Goal: Complete application form

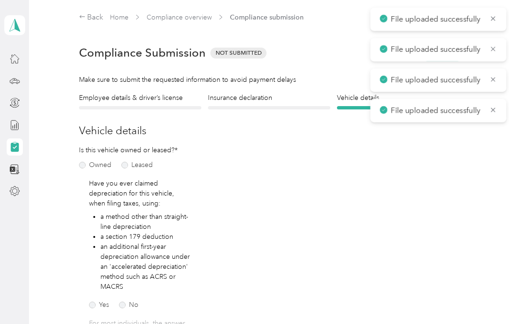
scroll to position [258, 0]
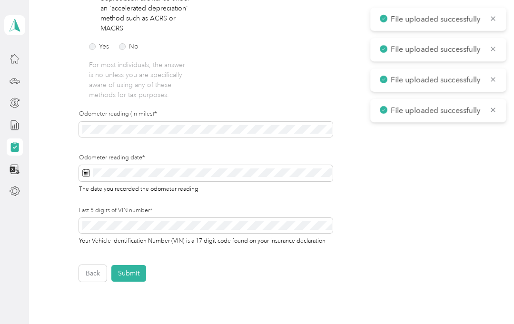
click at [138, 122] on span at bounding box center [206, 129] width 254 height 15
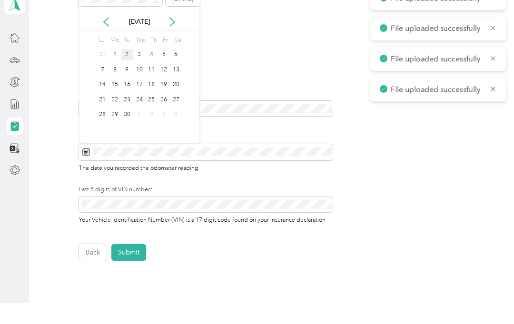
click at [125, 70] on div "2" at bounding box center [127, 76] width 12 height 12
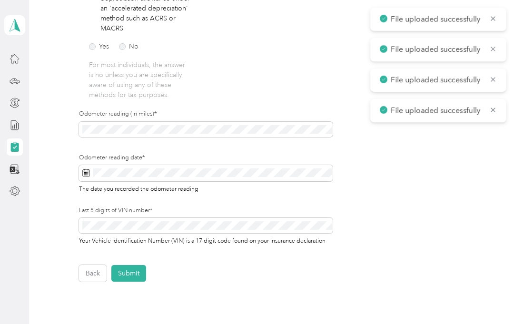
click at [134, 265] on button "Submit" at bounding box center [128, 273] width 35 height 17
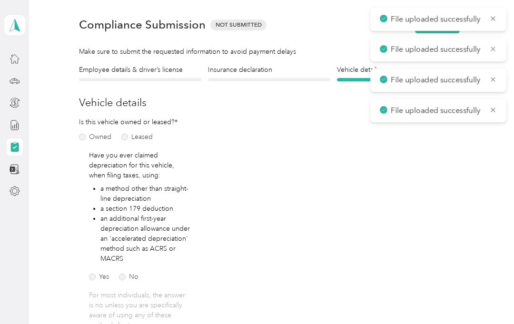
scroll to position [11, 0]
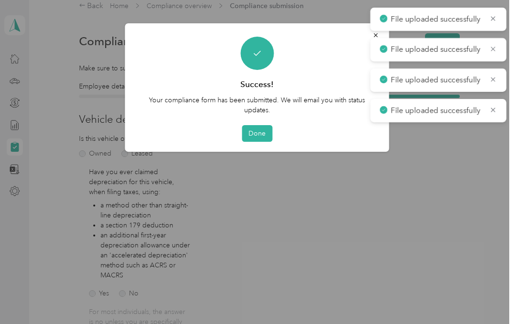
click at [263, 129] on button "Done" at bounding box center [257, 133] width 30 height 17
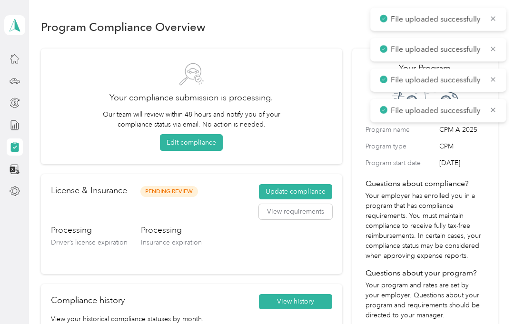
click at [495, 106] on icon at bounding box center [493, 110] width 8 height 9
click at [496, 79] on icon at bounding box center [493, 79] width 8 height 9
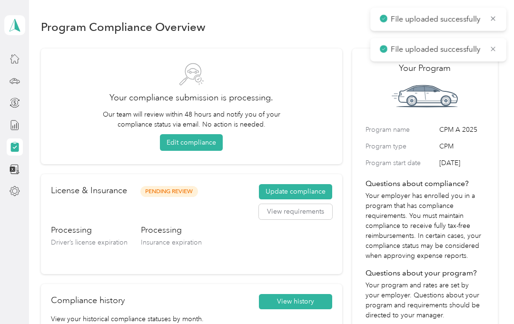
click at [497, 48] on icon at bounding box center [493, 49] width 8 height 9
click at [491, 15] on icon at bounding box center [493, 18] width 8 height 9
click at [8, 22] on icon at bounding box center [15, 25] width 14 height 13
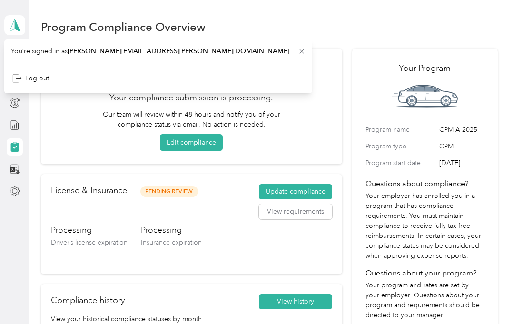
click at [27, 78] on div "Log out" at bounding box center [30, 78] width 37 height 10
